Goal: Task Accomplishment & Management: Use online tool/utility

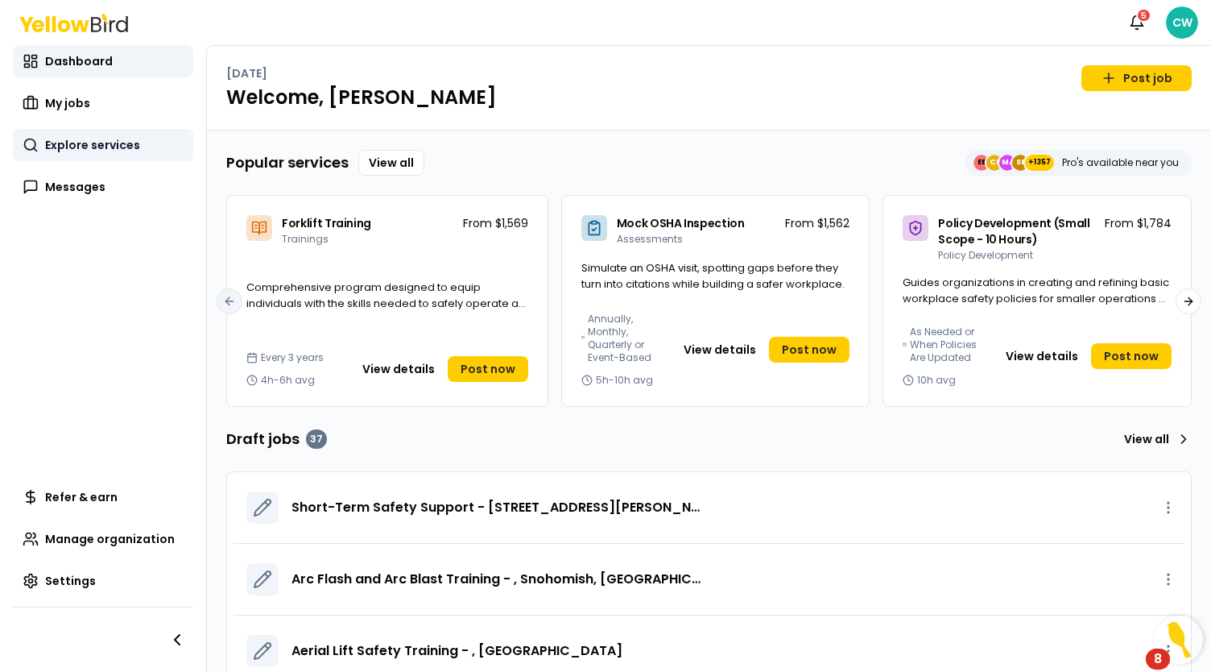
click at [96, 147] on span "Explore services" at bounding box center [92, 145] width 95 height 16
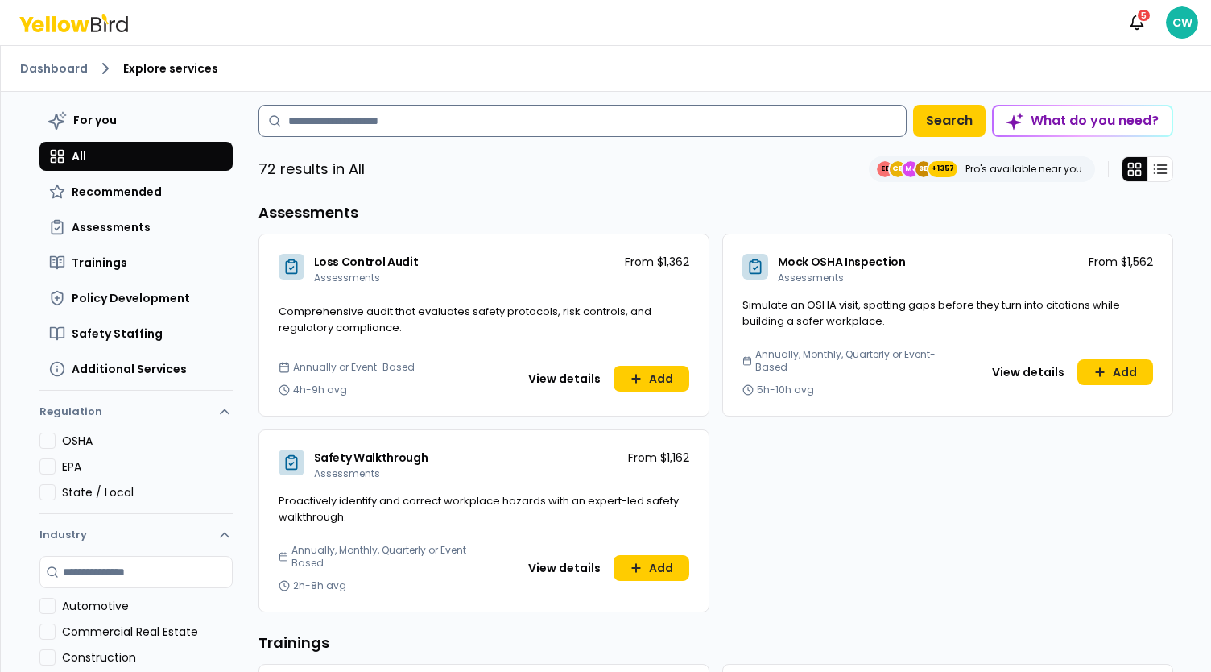
click at [369, 130] on input at bounding box center [583, 121] width 648 height 32
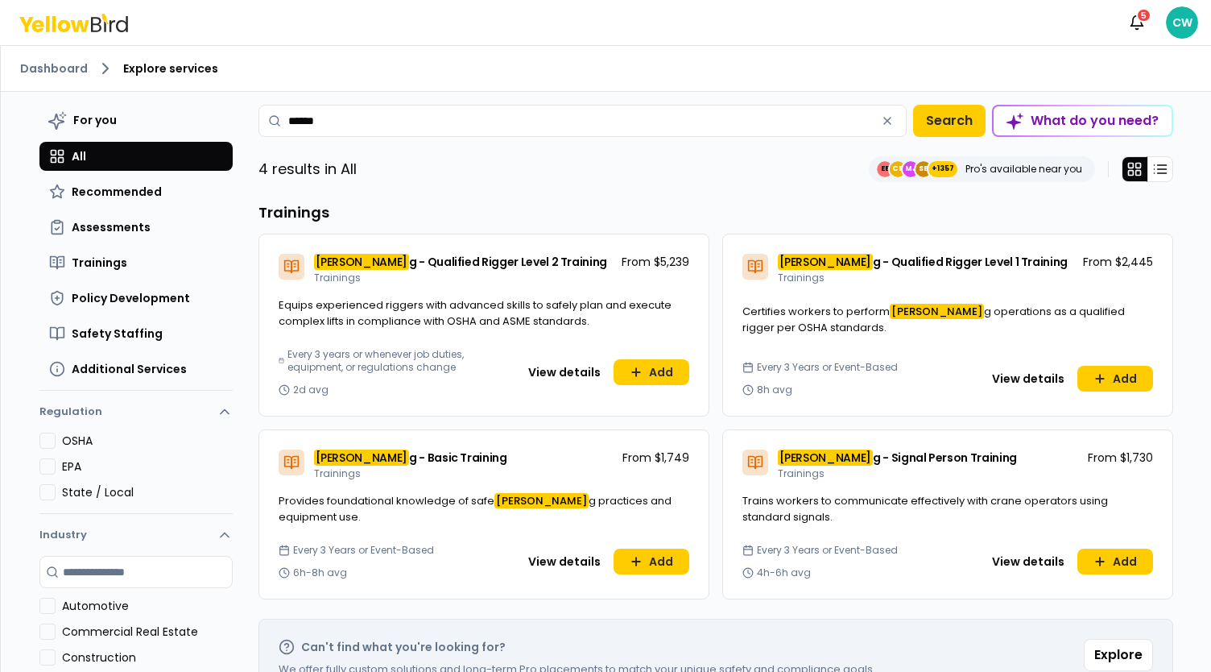
drag, startPoint x: 375, startPoint y: 126, endPoint x: 238, endPoint y: 96, distance: 140.3
click at [238, 96] on div "For you All Recommended Assessments Trainings Policy Development Safety Staffin…" at bounding box center [607, 405] width 1160 height 627
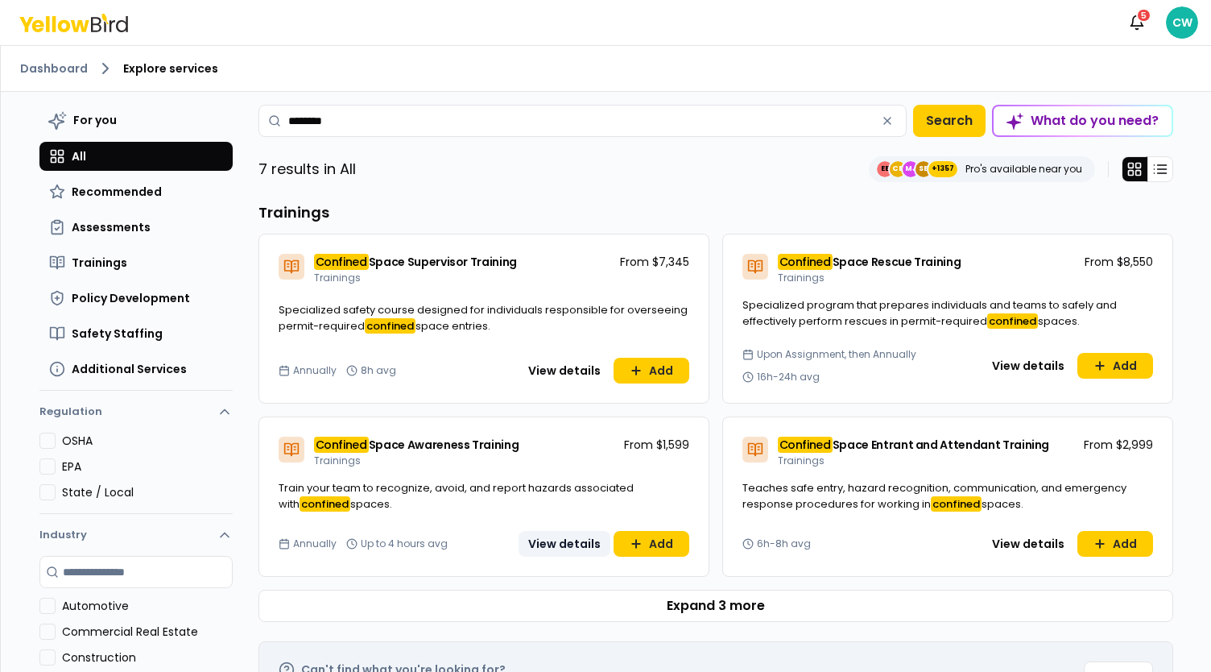
type input "********"
click at [564, 542] on button "View details" at bounding box center [565, 544] width 92 height 26
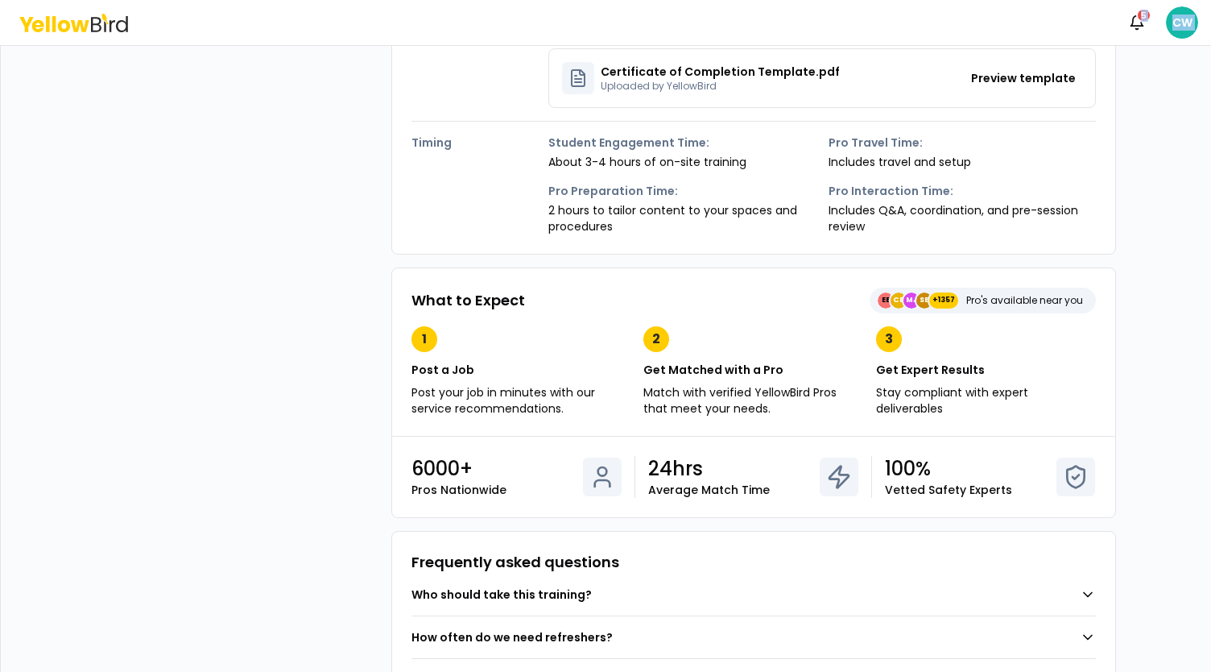
scroll to position [588, 0]
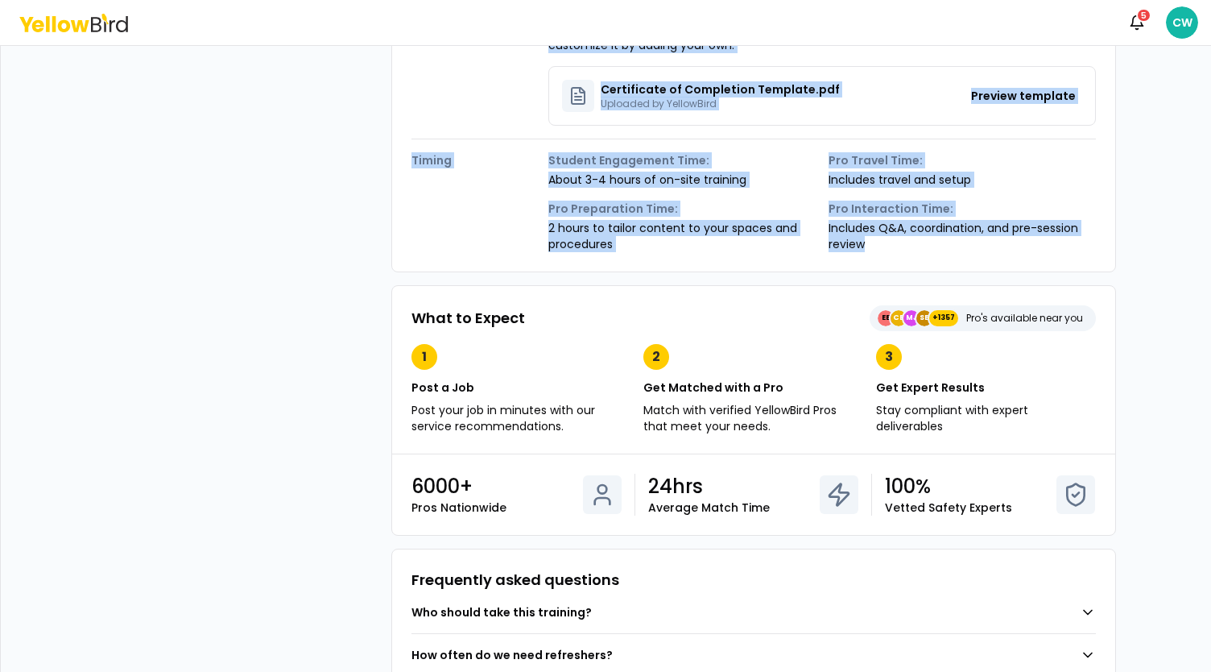
drag, startPoint x: 404, startPoint y: 130, endPoint x: 1036, endPoint y: 252, distance: 643.1
copy div "Loremip Dolorsitame Consec adipis elits doei te incid, Utlabore Etdol Magnaaliq…"
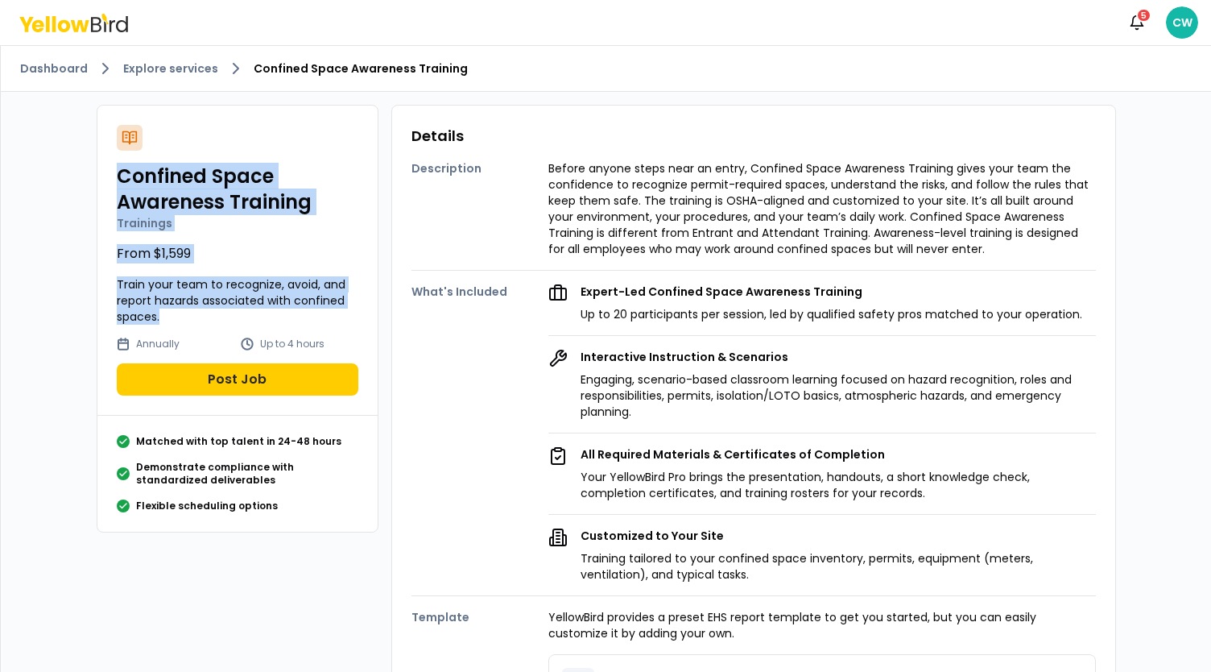
drag, startPoint x: 114, startPoint y: 172, endPoint x: 324, endPoint y: 321, distance: 257.0
click at [324, 321] on div "Confined Space Awareness Training Trainings From $1,599 Train your team to reco…" at bounding box center [237, 261] width 280 height 310
copy div "Confined Space Awareness Training Trainings From $1,599 Train your team to reco…"
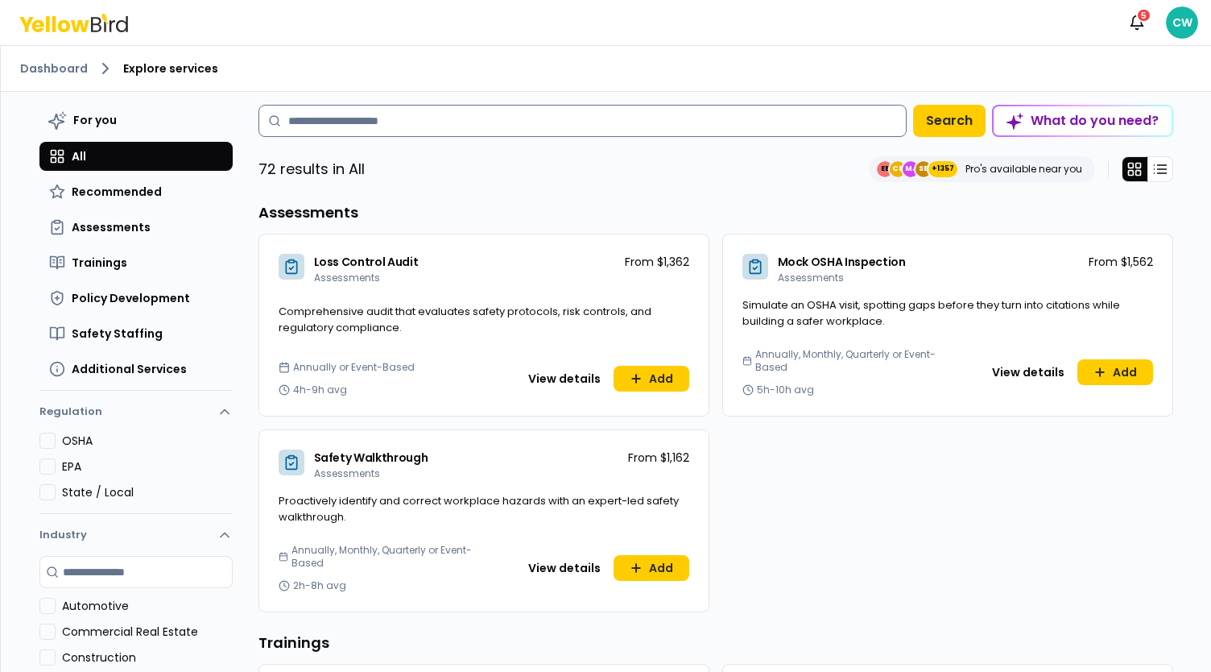
click at [333, 109] on input at bounding box center [583, 121] width 648 height 32
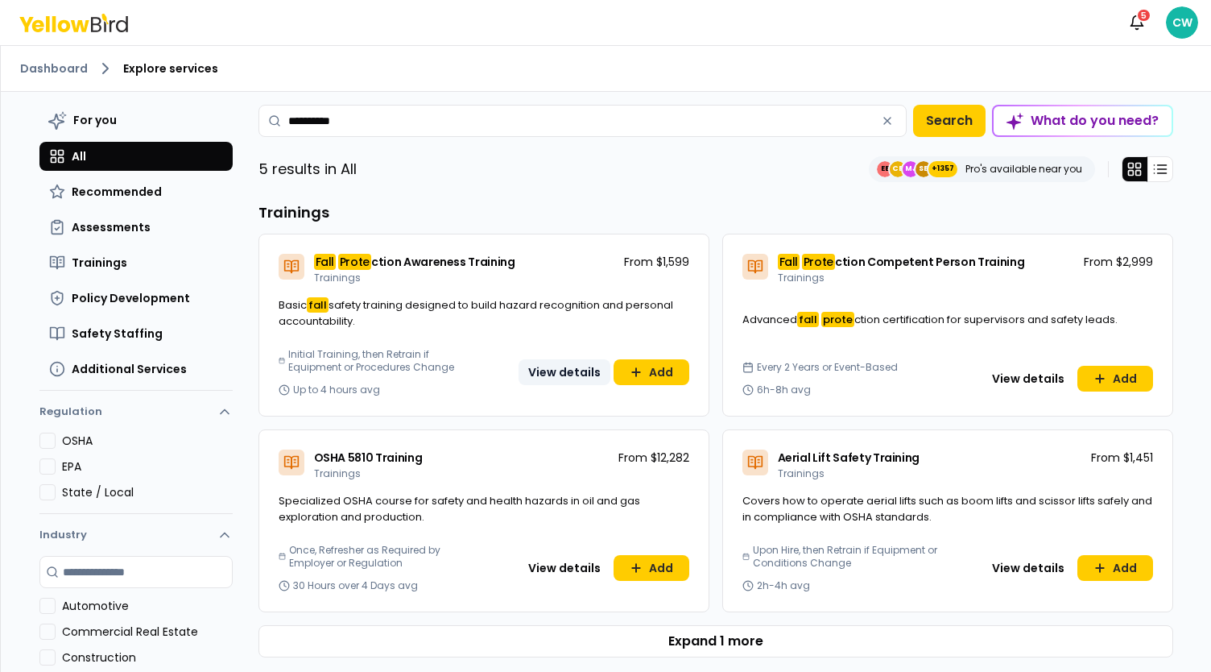
type input "**********"
click at [566, 375] on button "View details" at bounding box center [565, 372] width 92 height 26
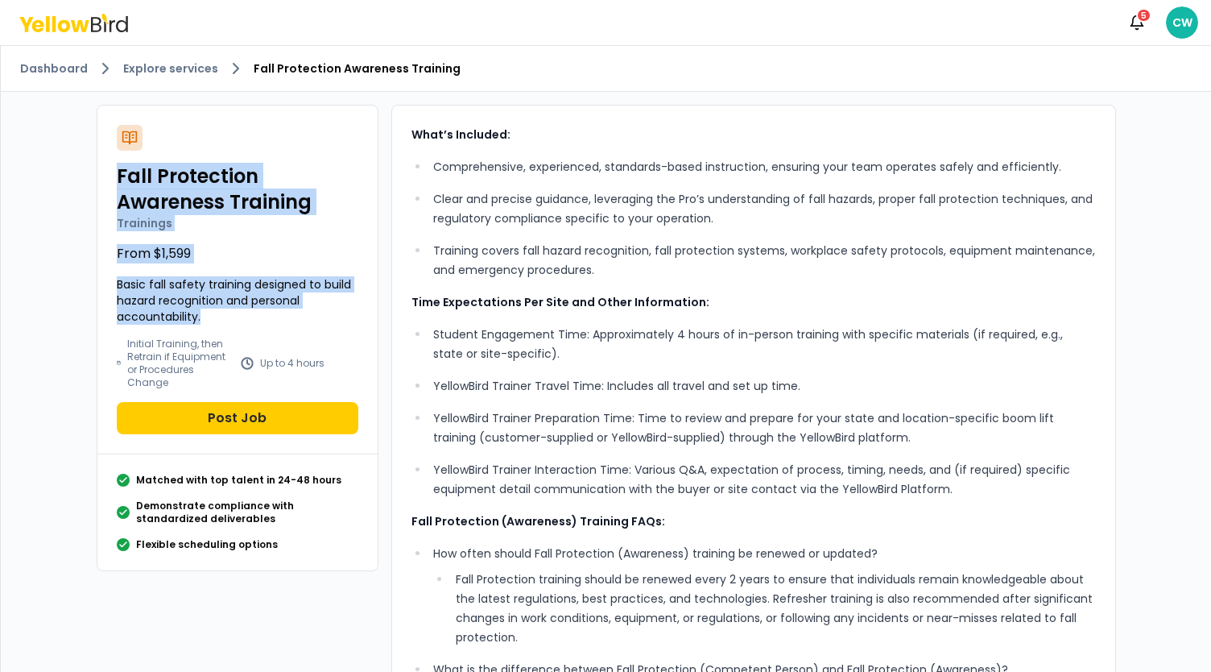
drag, startPoint x: 111, startPoint y: 172, endPoint x: 319, endPoint y: 310, distance: 249.8
click at [319, 310] on div "Fall Protection Awareness Training Trainings From $1,599 Basic fall safety trai…" at bounding box center [237, 280] width 280 height 349
copy div "Fall Protection Awareness Training Trainings From $1,599 Basic fall safety trai…"
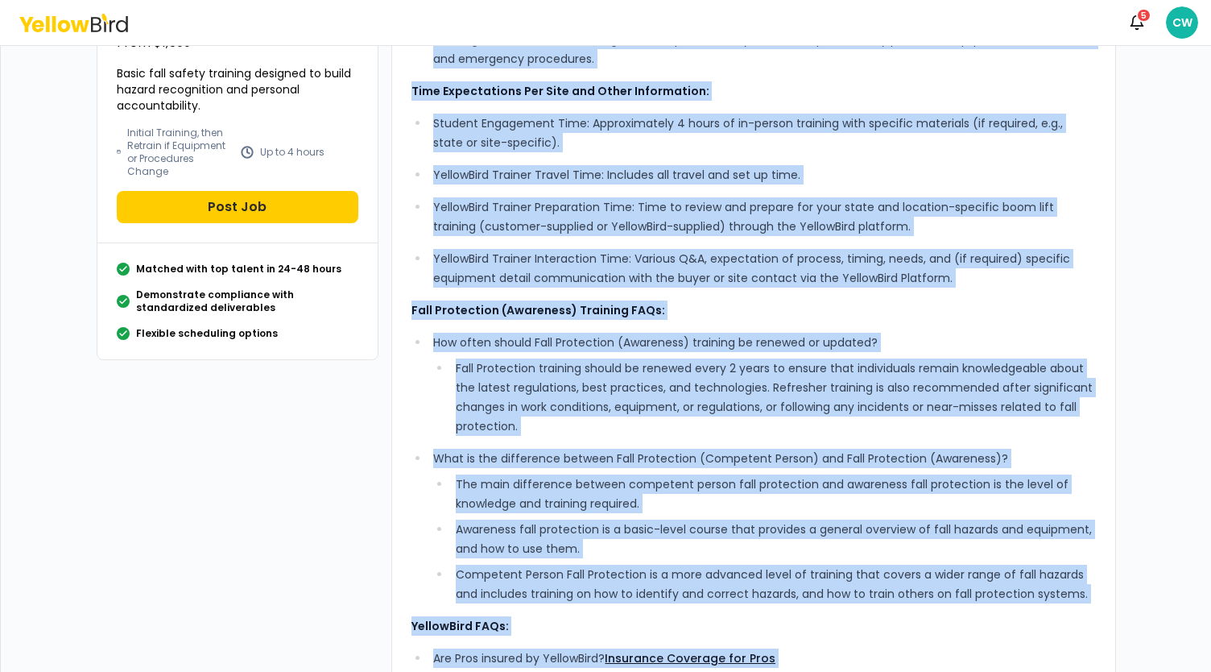
scroll to position [432, 0]
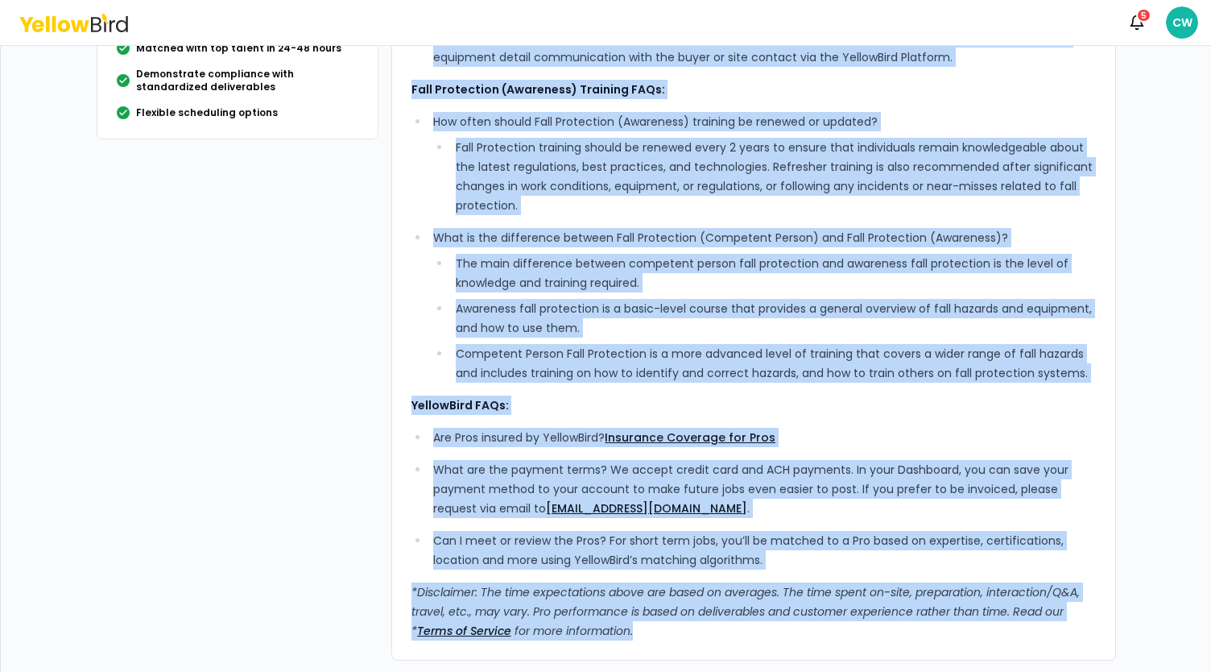
drag, startPoint x: 406, startPoint y: 135, endPoint x: 756, endPoint y: 699, distance: 663.8
click at [756, 671] on html "Notifications 5 CW Dashboard Explore services Fall Protection Awareness Trainin…" at bounding box center [605, 336] width 1211 height 672
copy div "Lore’i Dolorsit: Ametconsectet, adipiscinge, seddoeius-tempo incididuntu, labor…"
